Goal: Use online tool/utility: Utilize a website feature to perform a specific function

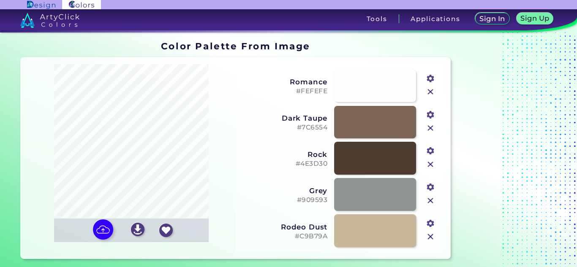
scroll to position [5, 0]
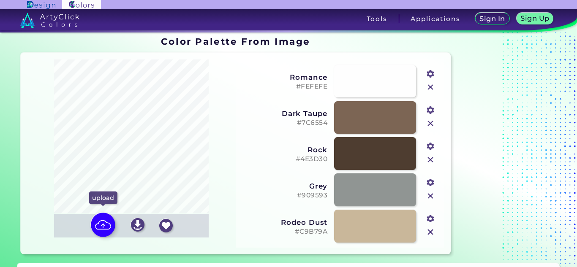
click at [97, 224] on img at bounding box center [103, 225] width 24 height 24
click at [0, 0] on input "file" at bounding box center [0, 0] width 0 height 0
type input "#18769e"
type input "#3caab2"
type input "#4b392c"
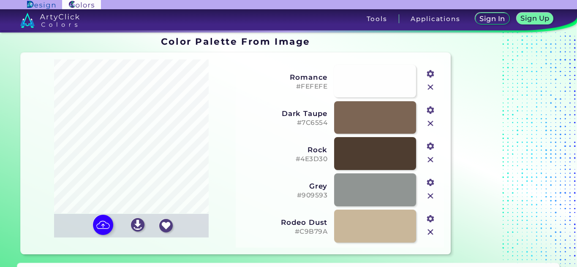
type input "#d0d9e0"
type input "#dde4ec"
type input "#bab3b5"
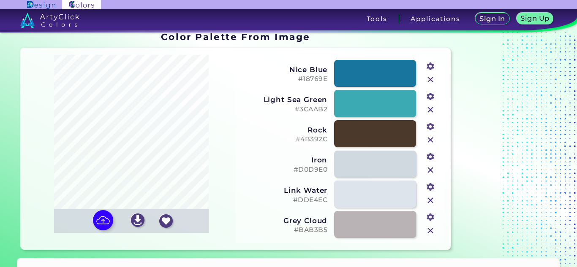
scroll to position [0, 0]
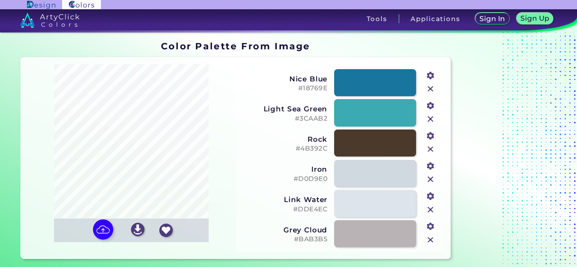
click at [432, 75] on input "#18769e" at bounding box center [429, 74] width 11 height 11
click at [286, 71] on div "Nice Blue #18769E #18769e" at bounding box center [339, 83] width 201 height 30
click at [109, 226] on img at bounding box center [103, 230] width 24 height 24
click at [0, 0] on input "file" at bounding box center [0, 0] width 0 height 0
type input "#81694d"
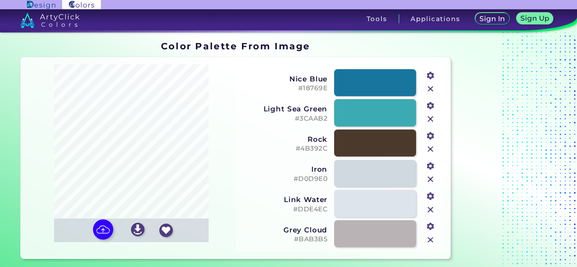
type input "#080706"
type input "#909092"
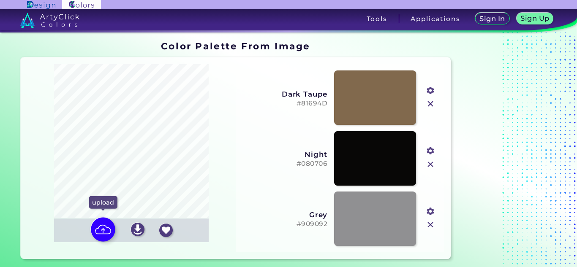
click at [101, 233] on img at bounding box center [103, 230] width 24 height 24
click at [0, 0] on input "file" at bounding box center [0, 0] width 0 height 0
type input "#b9b9b9"
type input "#806b56"
type input "#979ea7"
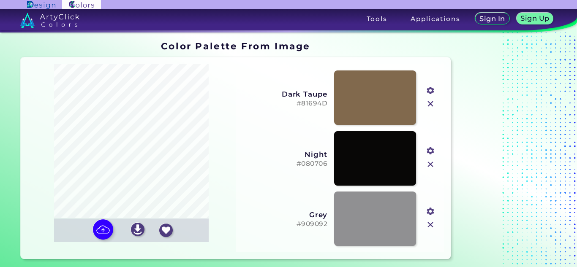
type input "#4a392b"
type input "#d1d4d8"
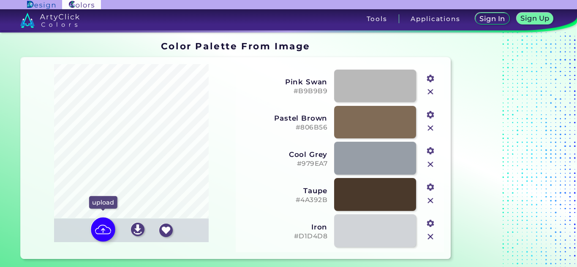
click at [106, 237] on img at bounding box center [103, 230] width 24 height 24
click at [0, 0] on input "file" at bounding box center [0, 0] width 0 height 0
type input "#806b53"
type input "#4e3b33"
type input "#939da8"
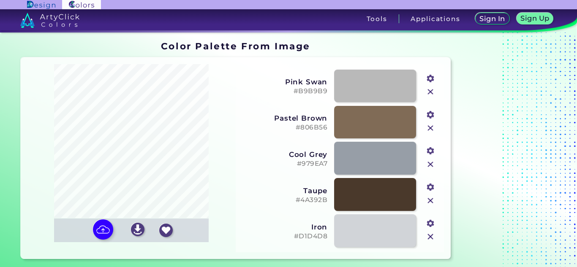
type input "#b4b4b4"
type input "#d2d7da"
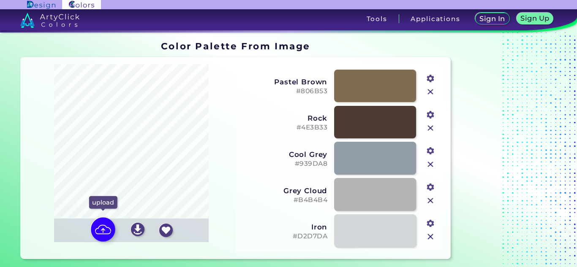
click at [103, 227] on img at bounding box center [103, 230] width 24 height 24
click at [0, 0] on input "file" at bounding box center [0, 0] width 0 height 0
click at [98, 231] on img at bounding box center [103, 230] width 24 height 24
click at [0, 0] on input "file" at bounding box center [0, 0] width 0 height 0
type input "#e3d6c8"
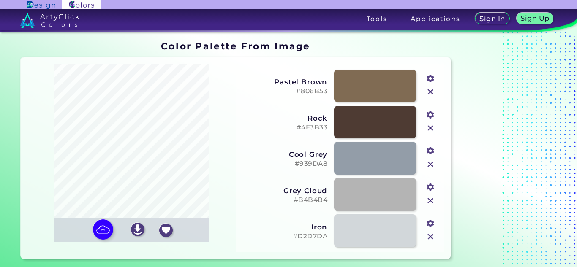
type input "#f1e5d7"
type input "#e3b1a6"
type input "#ffffff"
type input "#a89a8d"
type input "#7f7369"
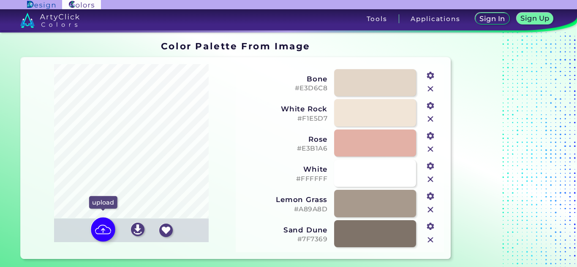
click at [101, 234] on img at bounding box center [103, 230] width 24 height 24
click at [0, 0] on input "file" at bounding box center [0, 0] width 0 height 0
click at [102, 235] on img at bounding box center [103, 230] width 24 height 24
click at [0, 0] on input "file" at bounding box center [0, 0] width 0 height 0
type input "#fdfdfd"
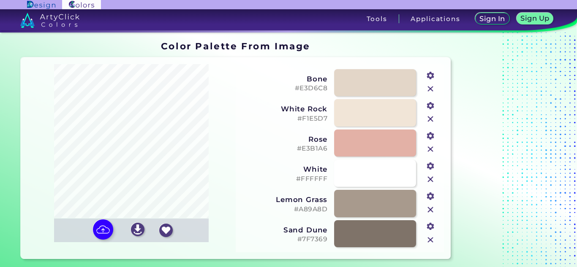
type input "#ececec"
type input "#483423"
type input "#d8d6d6"
type input "#896741"
type input "#c0bcbc"
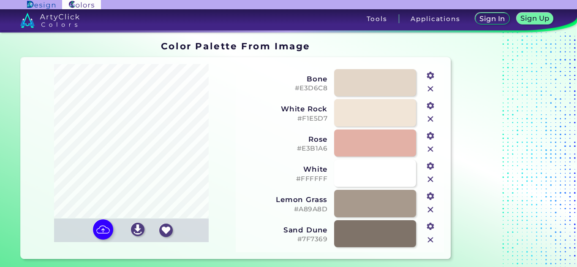
type input "#b6956b"
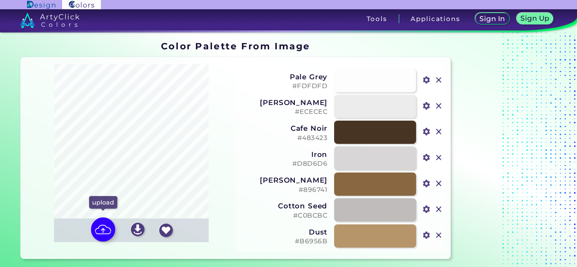
click at [105, 232] on img at bounding box center [103, 230] width 24 height 24
click at [0, 0] on input "file" at bounding box center [0, 0] width 0 height 0
type input "#56251d"
type input "#90663b"
type input "#b59569"
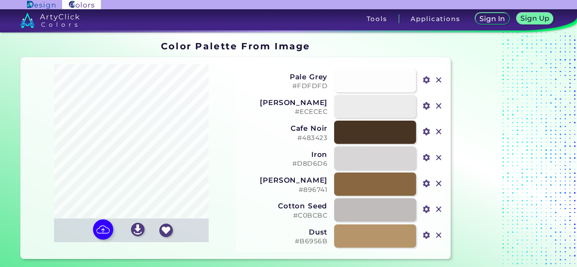
type input "#c8b79c"
type input "#eee8e6"
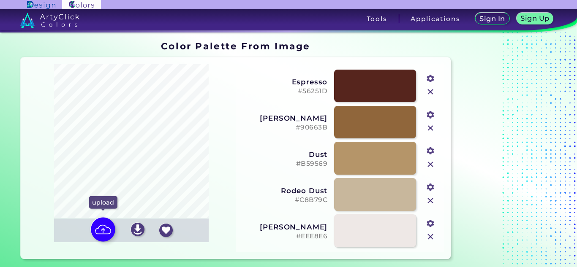
click at [99, 229] on img at bounding box center [103, 230] width 24 height 24
click at [0, 0] on input "file" at bounding box center [0, 0] width 0 height 0
type input "#856830"
type input "#202117"
type input "#ad9d39"
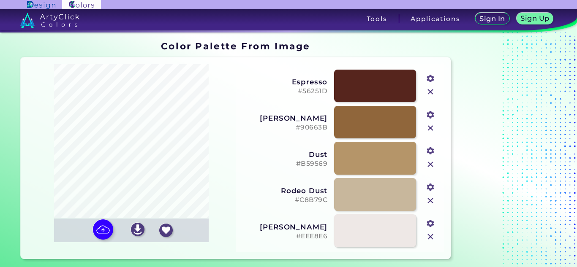
type input "#c7bba2"
type input "#dadbd8"
type input "#e8e6e1"
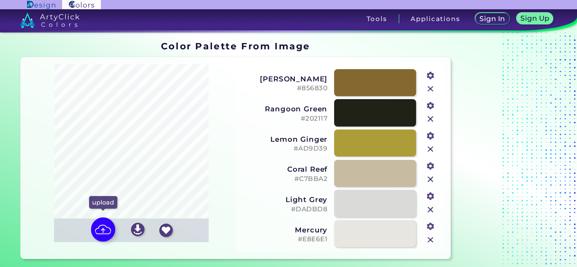
click at [103, 223] on img at bounding box center [103, 230] width 24 height 24
click at [0, 0] on input "file" at bounding box center [0, 0] width 0 height 0
type input "#996323"
type input "#989ea3"
type input "#cec022"
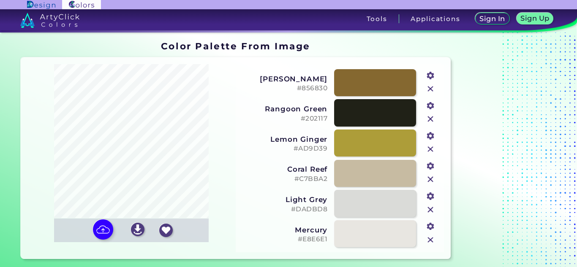
type input "#3e231b"
type input "#dedf13"
type input "#dfe5eb"
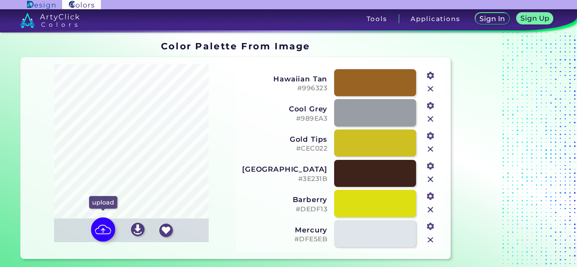
click at [97, 231] on img at bounding box center [103, 230] width 24 height 24
click at [0, 0] on input "file" at bounding box center [0, 0] width 0 height 0
type input "#462e19"
type input "#a1543d"
type input "#b99268"
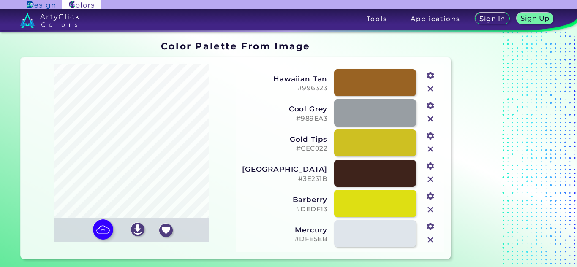
type input "#d2b48e"
type input "#e4d1b2"
type input "#f1e9da"
